Goal: Find specific page/section: Find specific page/section

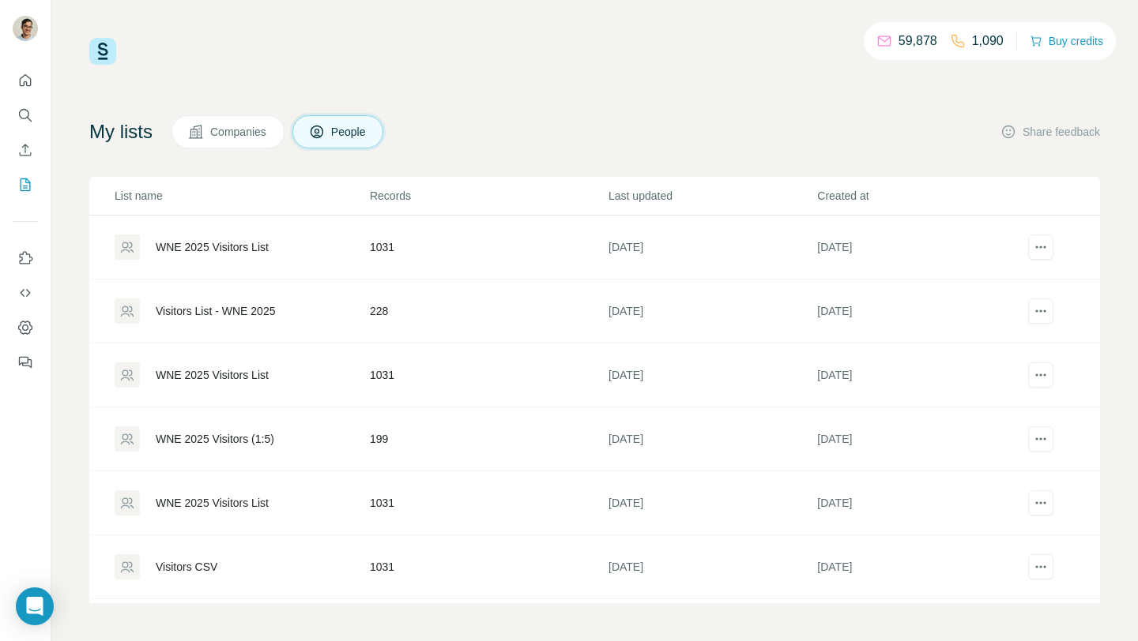
click at [202, 227] on td "WNE 2025 Visitors List" at bounding box center [229, 248] width 280 height 64
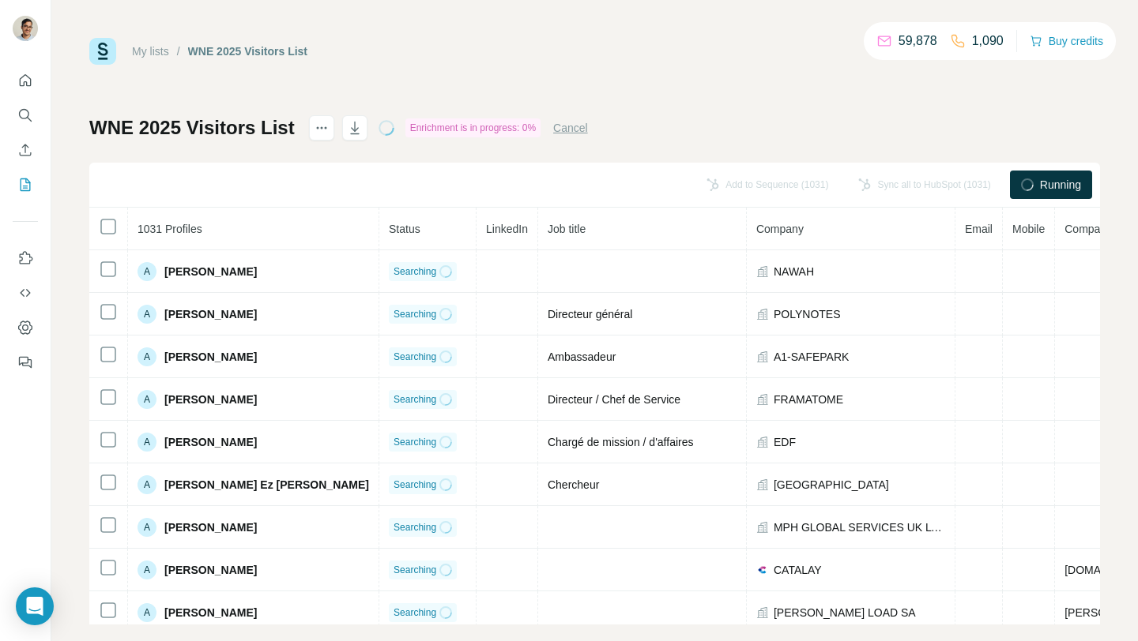
click at [588, 131] on button "Cancel" at bounding box center [570, 128] width 35 height 16
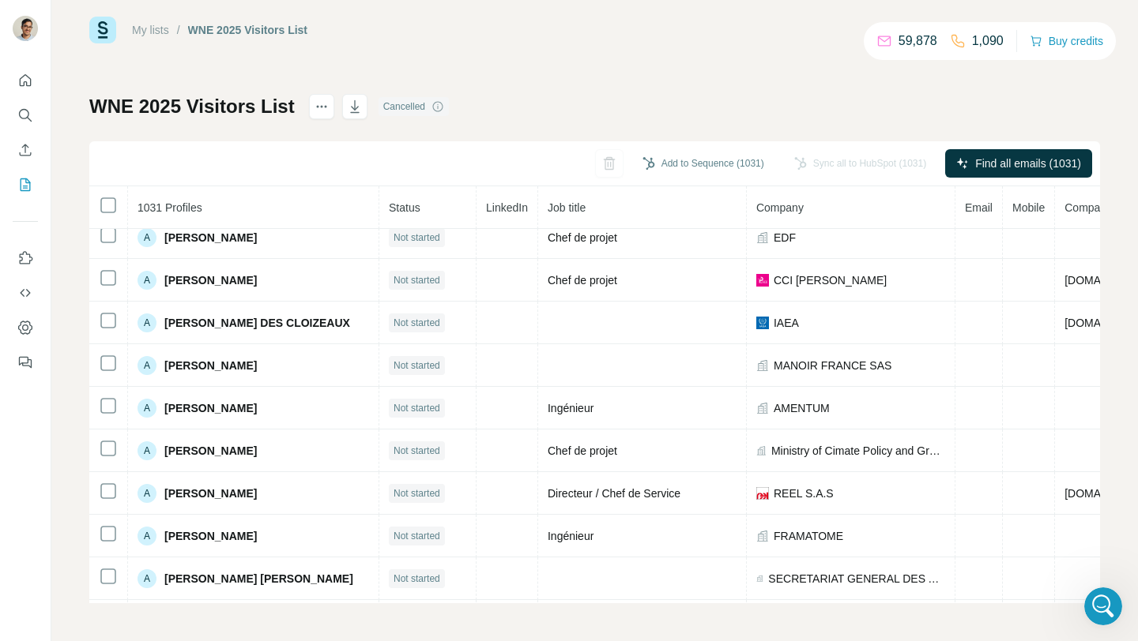
scroll to position [2185, 0]
